Goal: Task Accomplishment & Management: Use online tool/utility

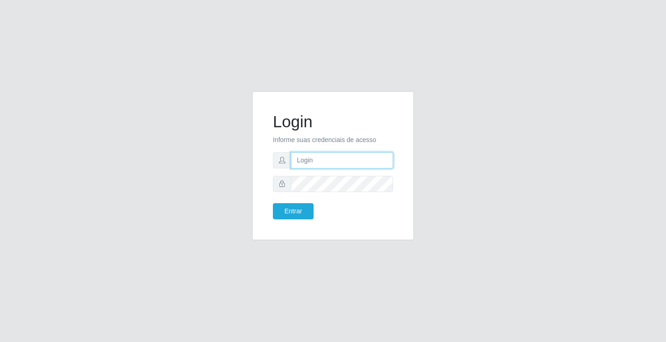
click at [332, 158] on input "text" at bounding box center [342, 160] width 102 height 16
type input "giovanny@ideal"
drag, startPoint x: 341, startPoint y: 155, endPoint x: 267, endPoint y: 156, distance: 74.4
click at [267, 156] on div "Login Informe suas credenciais de acesso giovanny@ideal Entrar" at bounding box center [333, 166] width 139 height 126
click at [363, 155] on input "giovanny@ideal" at bounding box center [342, 160] width 102 height 16
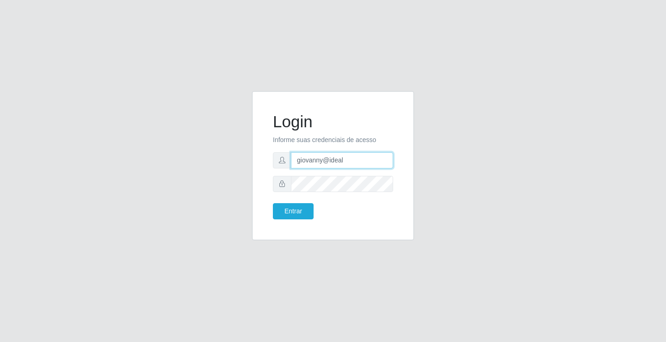
drag, startPoint x: 352, startPoint y: 161, endPoint x: 284, endPoint y: 162, distance: 67.5
click at [284, 162] on div "giovanny@ideal" at bounding box center [333, 160] width 120 height 16
click at [285, 212] on button "Entrar" at bounding box center [293, 211] width 41 height 16
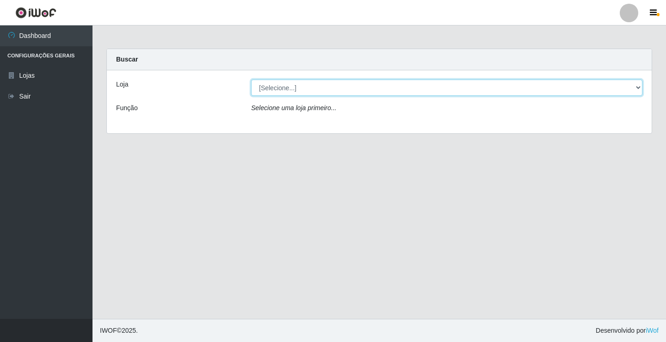
click at [544, 80] on select "[Selecione...] Ideal - Conceição" at bounding box center [446, 88] width 391 height 16
select select "231"
click at [251, 80] on select "[Selecione...] Ideal - Conceição" at bounding box center [446, 88] width 391 height 16
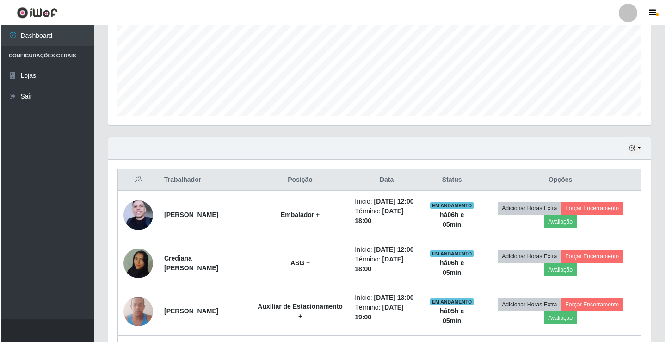
scroll to position [231, 0]
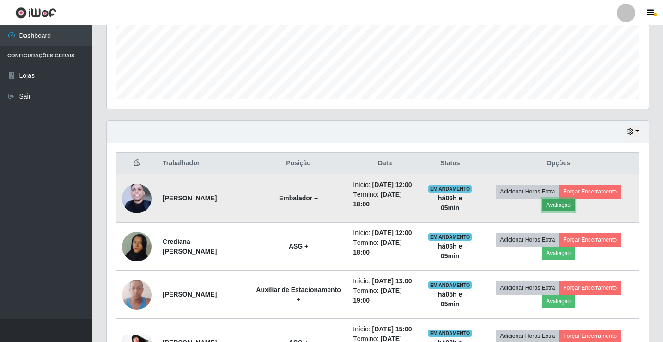
click at [563, 210] on button "Avaliação" at bounding box center [558, 204] width 33 height 13
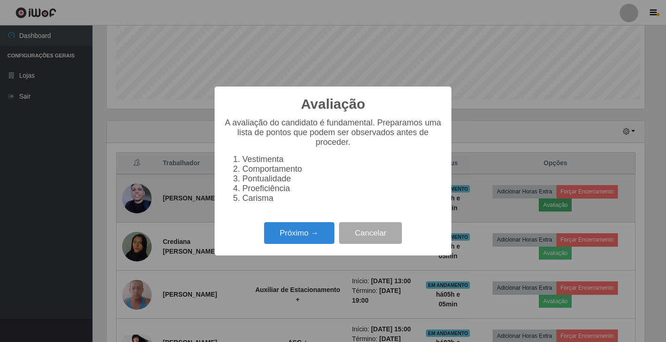
scroll to position [192, 538]
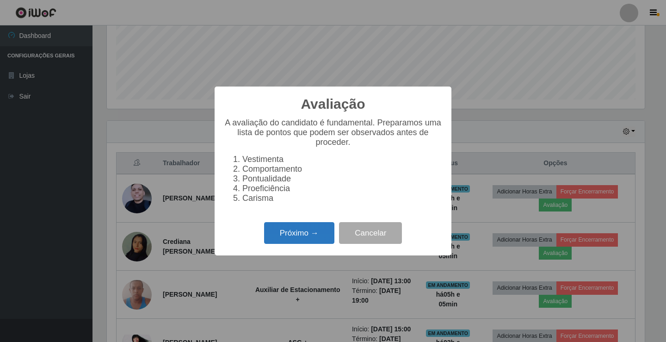
click at [296, 235] on button "Próximo →" at bounding box center [299, 233] width 70 height 22
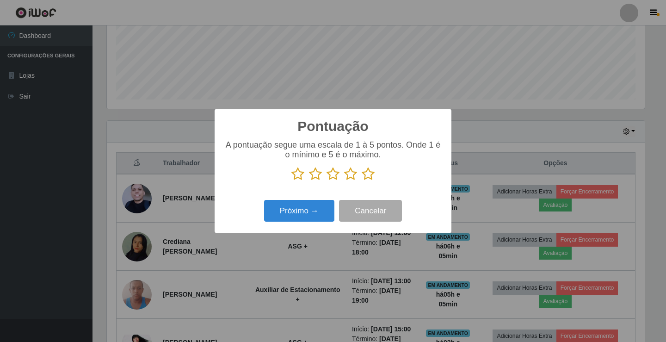
click at [366, 173] on icon at bounding box center [368, 174] width 13 height 14
click at [362, 181] on input "radio" at bounding box center [362, 181] width 0 height 0
click at [302, 217] on button "Próximo →" at bounding box center [299, 211] width 70 height 22
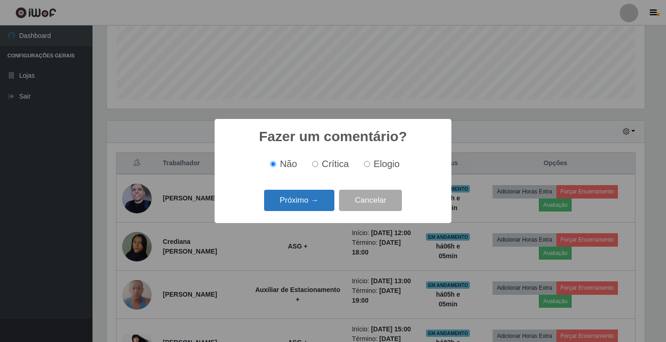
click at [304, 196] on button "Próximo →" at bounding box center [299, 201] width 70 height 22
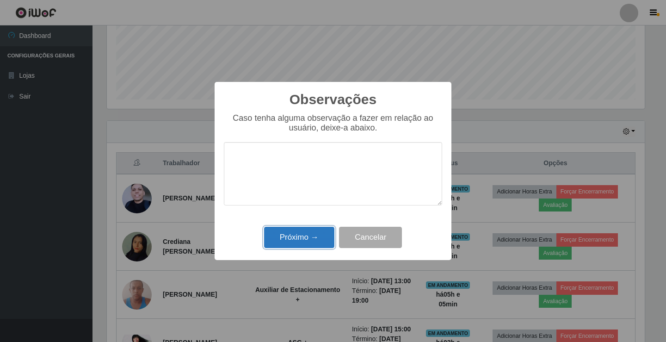
click at [311, 235] on button "Próximo →" at bounding box center [299, 238] width 70 height 22
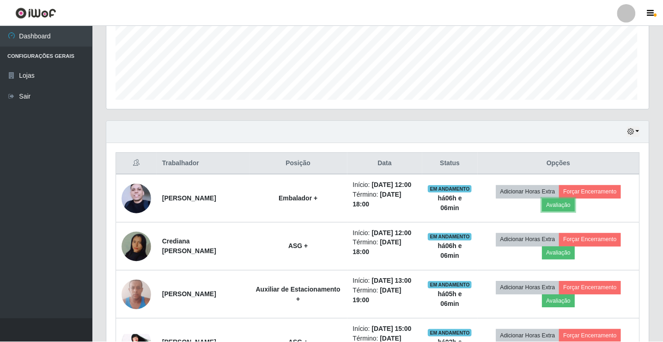
scroll to position [192, 542]
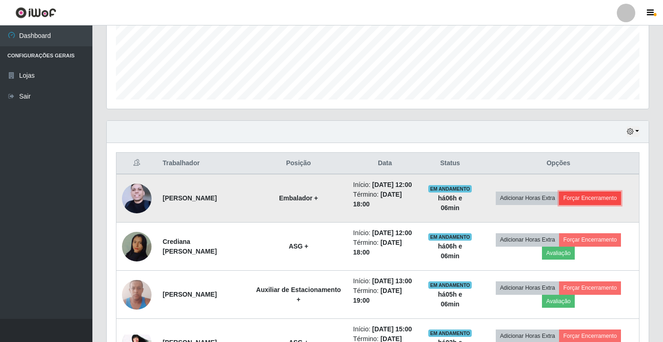
click at [596, 203] on button "Forçar Encerramento" at bounding box center [590, 197] width 62 height 13
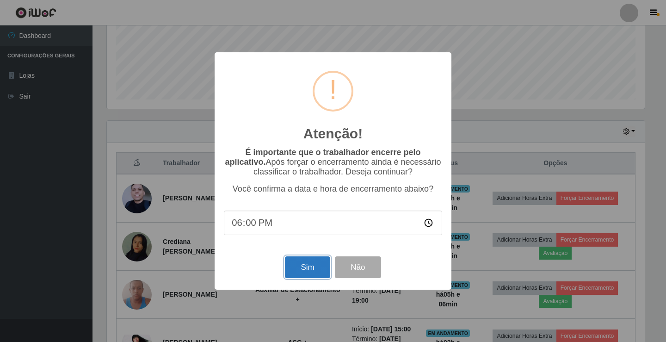
click at [319, 267] on button "Sim" at bounding box center [307, 267] width 45 height 22
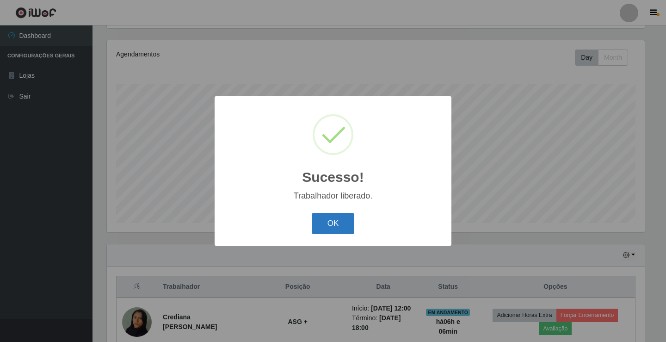
click at [338, 228] on button "OK" at bounding box center [333, 224] width 43 height 22
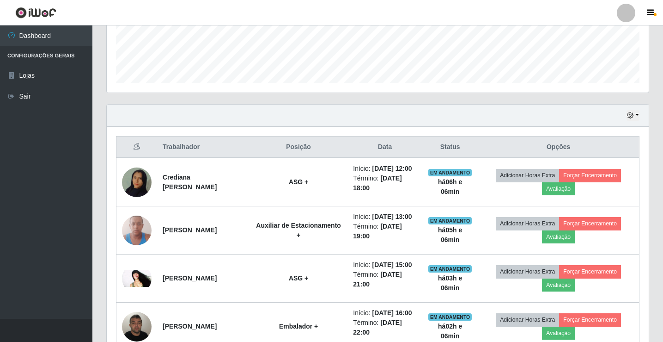
scroll to position [293, 0]
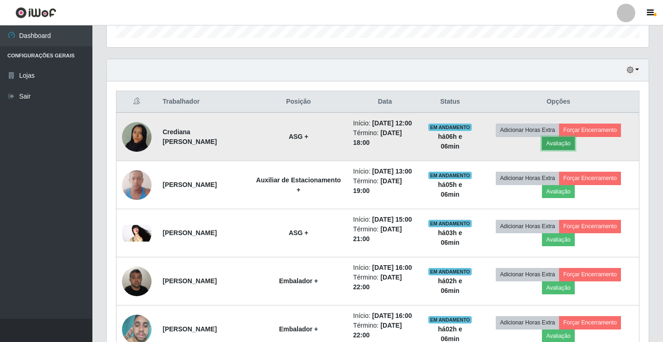
click at [569, 148] on button "Avaliação" at bounding box center [558, 143] width 33 height 13
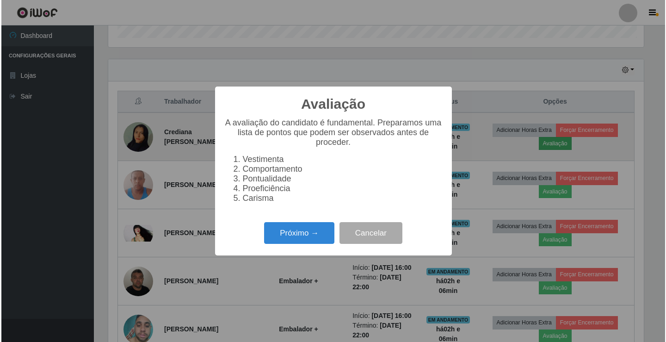
scroll to position [192, 538]
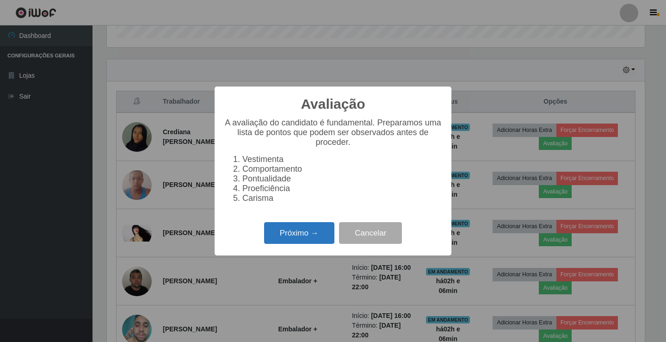
click at [317, 244] on button "Próximo →" at bounding box center [299, 233] width 70 height 22
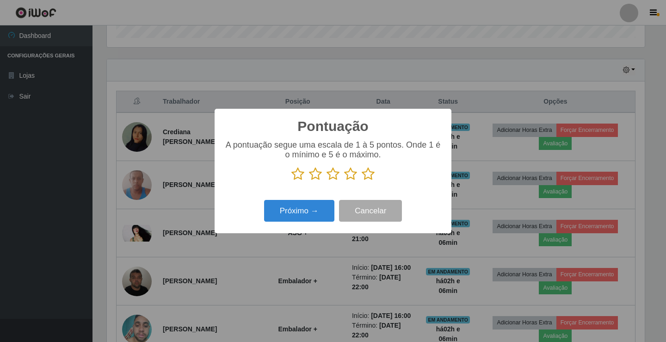
drag, startPoint x: 368, startPoint y: 178, endPoint x: 352, endPoint y: 185, distance: 18.0
click at [368, 178] on icon at bounding box center [368, 174] width 13 height 14
click at [362, 181] on input "radio" at bounding box center [362, 181] width 0 height 0
click at [319, 209] on button "Próximo →" at bounding box center [299, 211] width 70 height 22
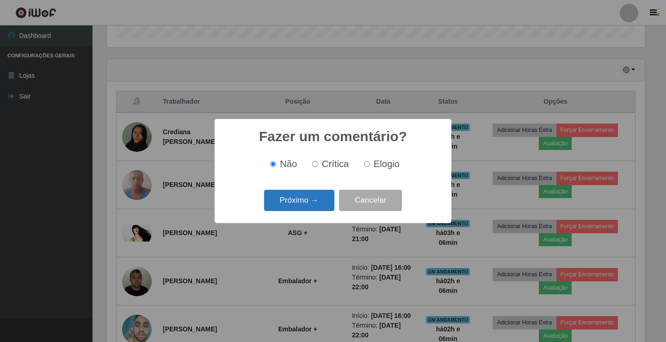
click at [320, 205] on button "Próximo →" at bounding box center [299, 201] width 70 height 22
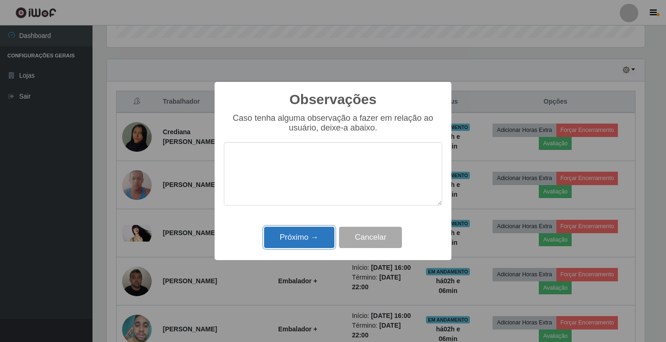
click at [309, 232] on button "Próximo →" at bounding box center [299, 238] width 70 height 22
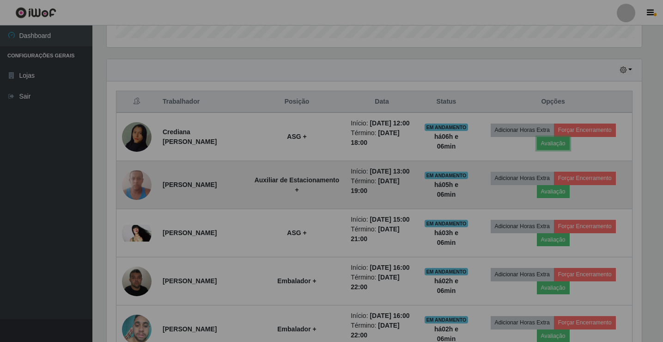
scroll to position [192, 542]
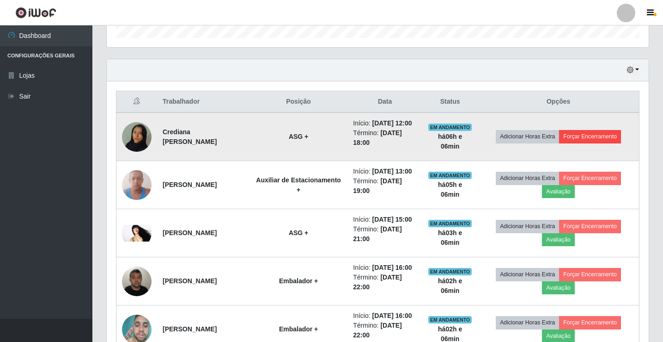
click at [600, 131] on td "Adicionar Horas Extra Forçar Encerramento" at bounding box center [558, 136] width 161 height 49
click at [592, 143] on button "Forçar Encerramento" at bounding box center [590, 136] width 62 height 13
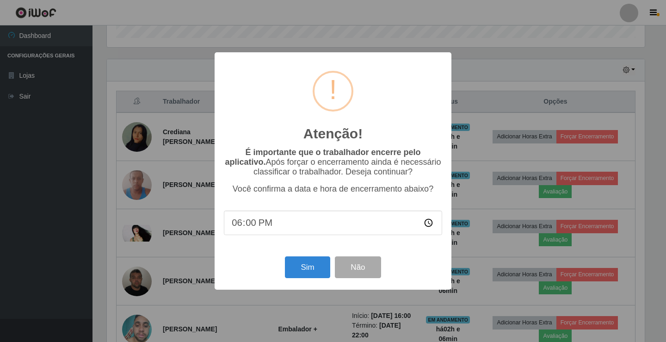
click at [252, 226] on input "18:00" at bounding box center [333, 222] width 218 height 25
type input "18:06"
click at [319, 271] on button "Sim" at bounding box center [307, 267] width 45 height 22
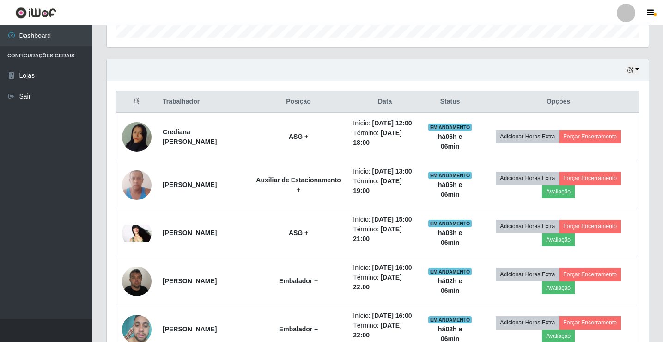
scroll to position [0, 0]
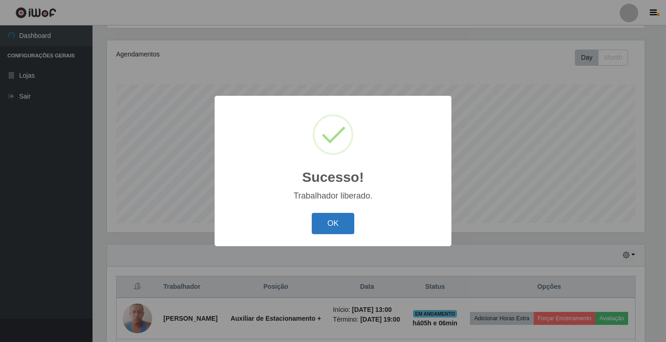
click at [333, 216] on button "OK" at bounding box center [333, 224] width 43 height 22
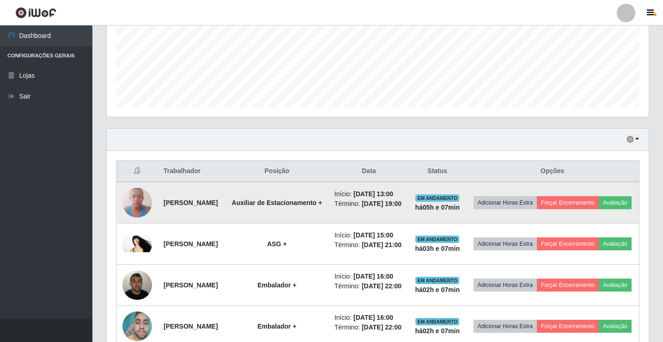
scroll to position [136, 0]
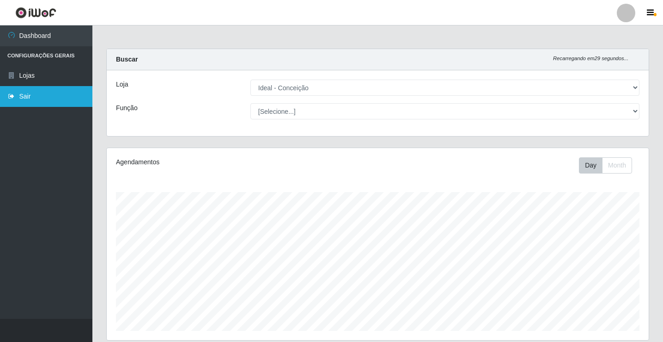
click at [25, 95] on link "Sair" at bounding box center [46, 96] width 92 height 21
